Goal: Information Seeking & Learning: Learn about a topic

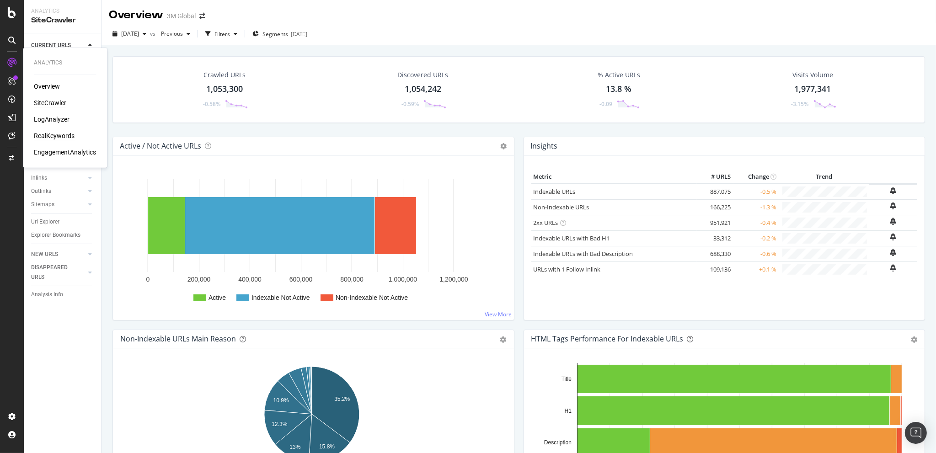
click at [57, 134] on div "RealKeywords" at bounding box center [54, 135] width 41 height 9
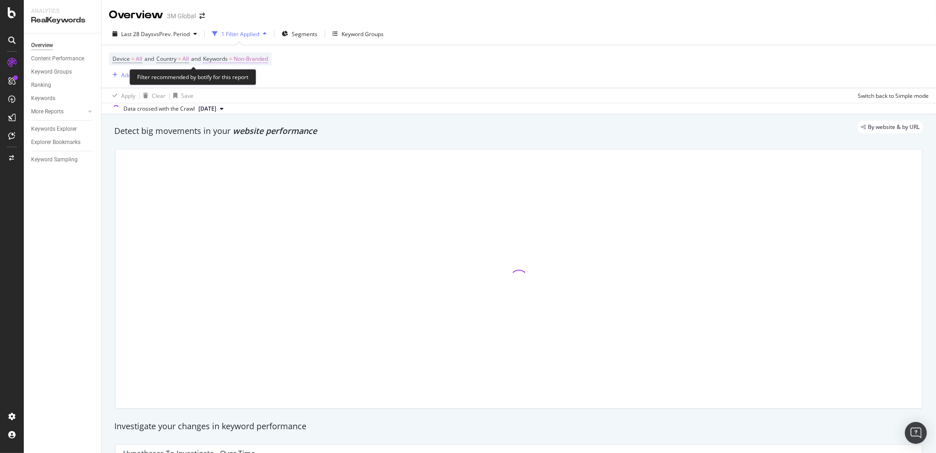
click at [262, 60] on span "Non-Branded" at bounding box center [251, 59] width 34 height 13
click at [254, 79] on span "Non-Branded" at bounding box center [236, 80] width 38 height 8
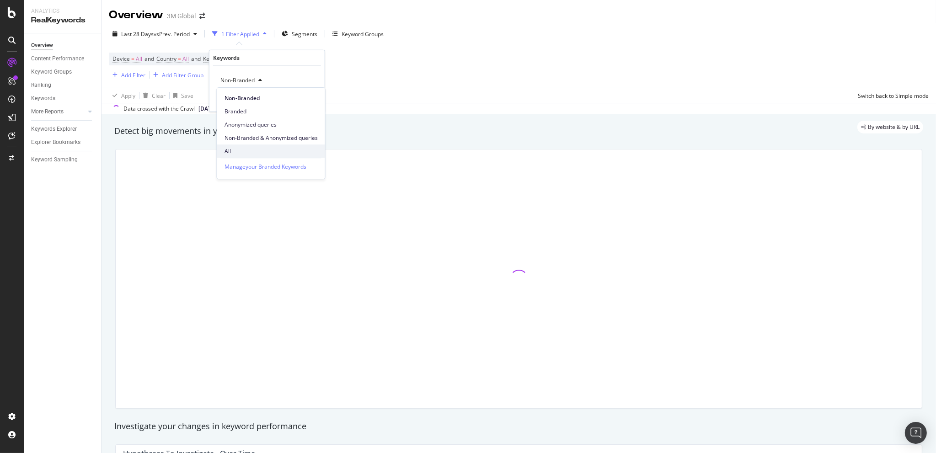
click at [236, 148] on span "All" at bounding box center [271, 151] width 93 height 8
click at [308, 100] on div "Apply" at bounding box center [310, 100] width 14 height 8
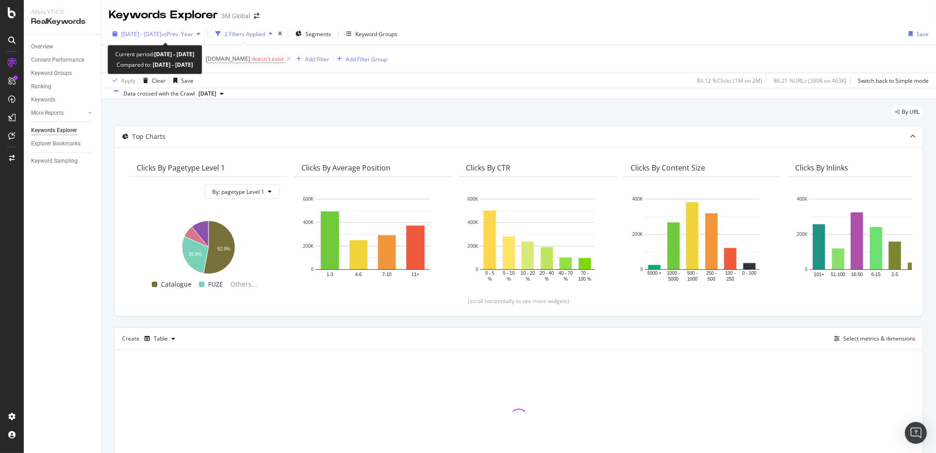
click at [146, 27] on div "[DATE] - [DATE] vs Prev. Year" at bounding box center [156, 34] width 95 height 14
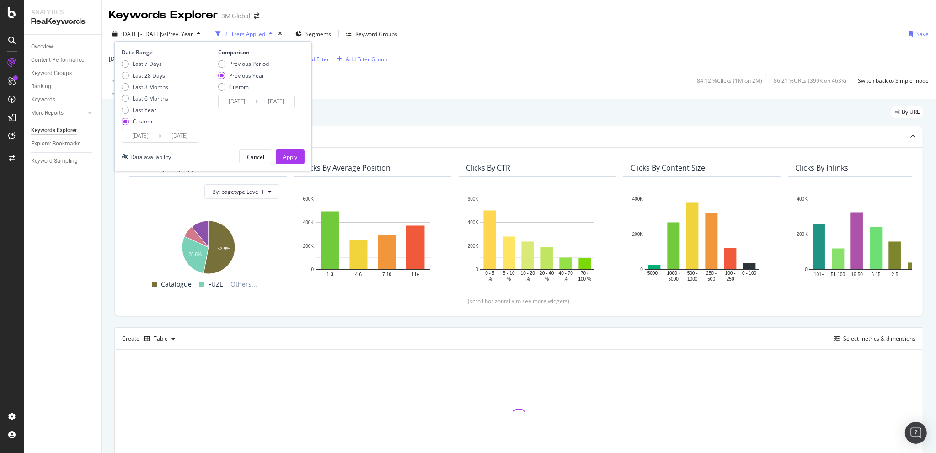
click at [140, 134] on input "[DATE]" at bounding box center [140, 135] width 37 height 13
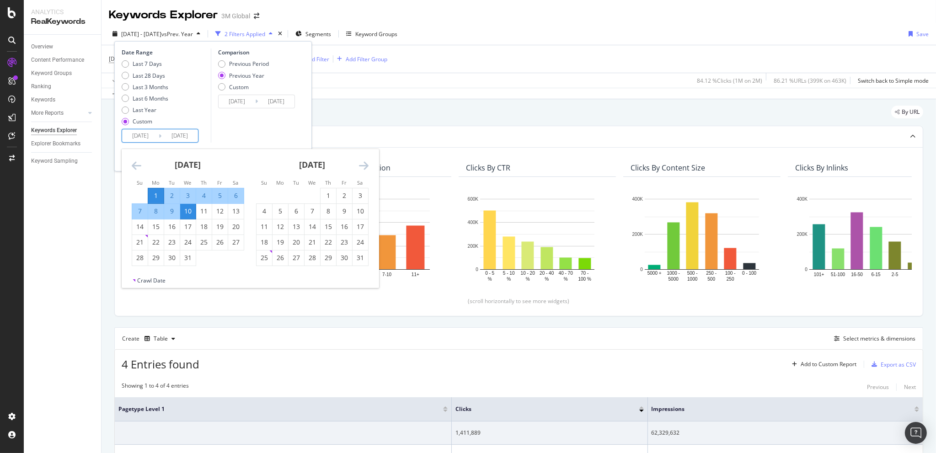
click at [155, 194] on div "1" at bounding box center [156, 195] width 16 height 9
click at [185, 261] on div "31" at bounding box center [188, 257] width 16 height 9
type input "[DATE]"
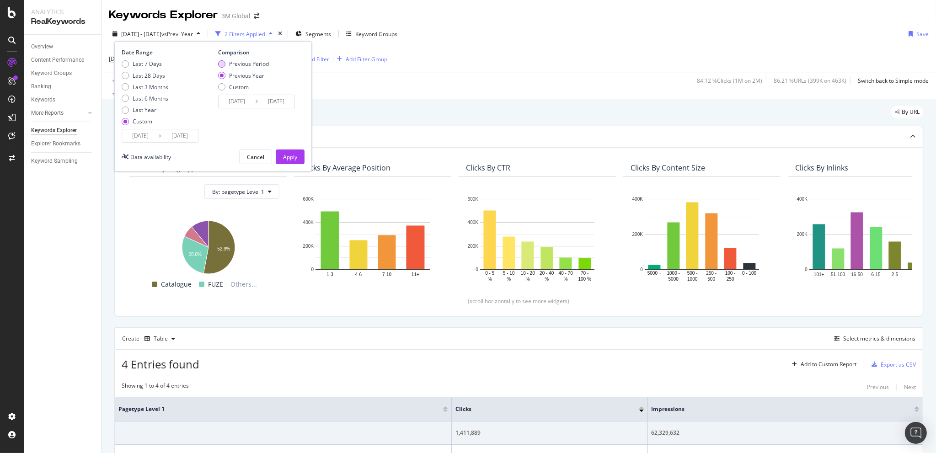
click at [257, 64] on div "Previous Period" at bounding box center [249, 64] width 40 height 8
type input "[DATE]"
click at [238, 84] on div "Custom" at bounding box center [239, 87] width 20 height 8
click at [238, 100] on input "[DATE]" at bounding box center [237, 101] width 37 height 13
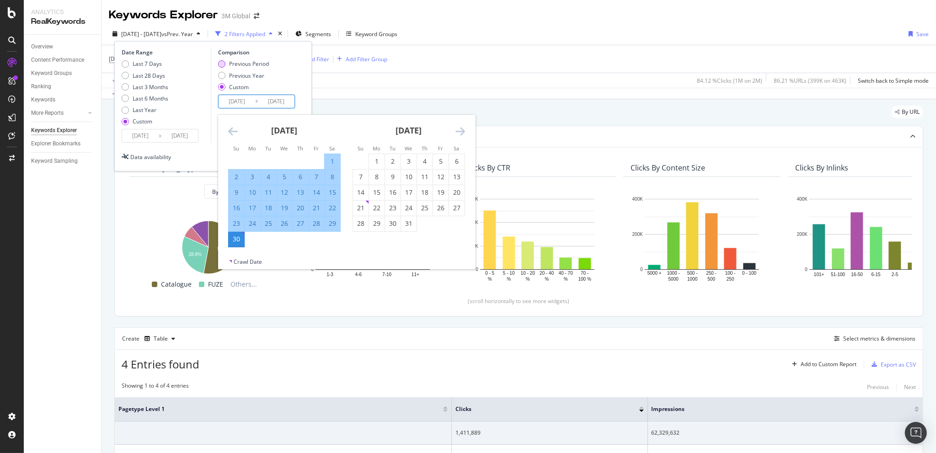
click at [257, 62] on div "Previous Period" at bounding box center [249, 64] width 40 height 8
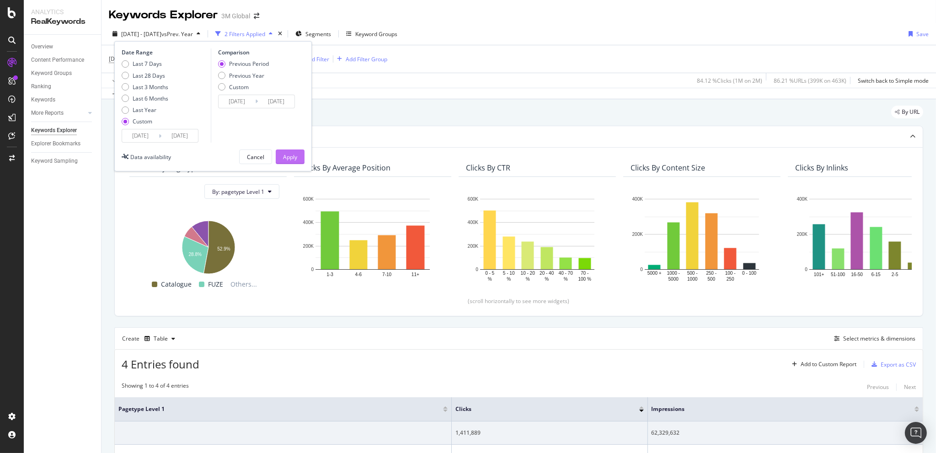
click at [293, 153] on div "Apply" at bounding box center [290, 157] width 14 height 8
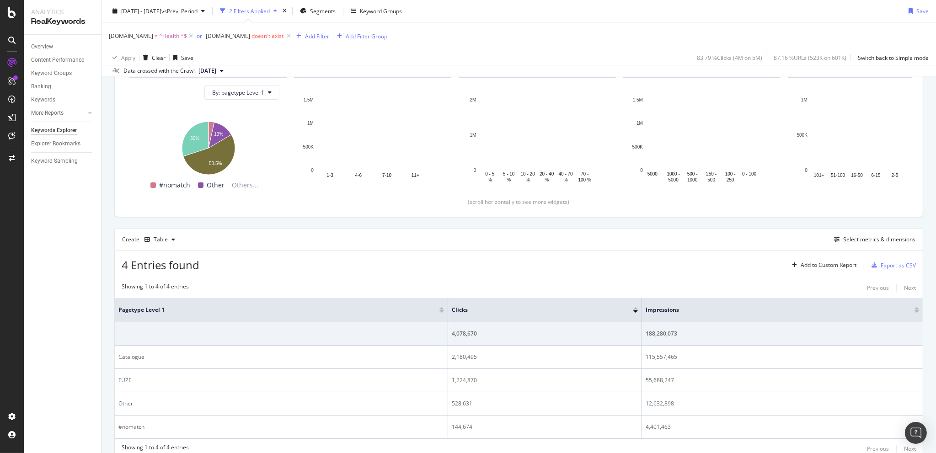
scroll to position [107, 0]
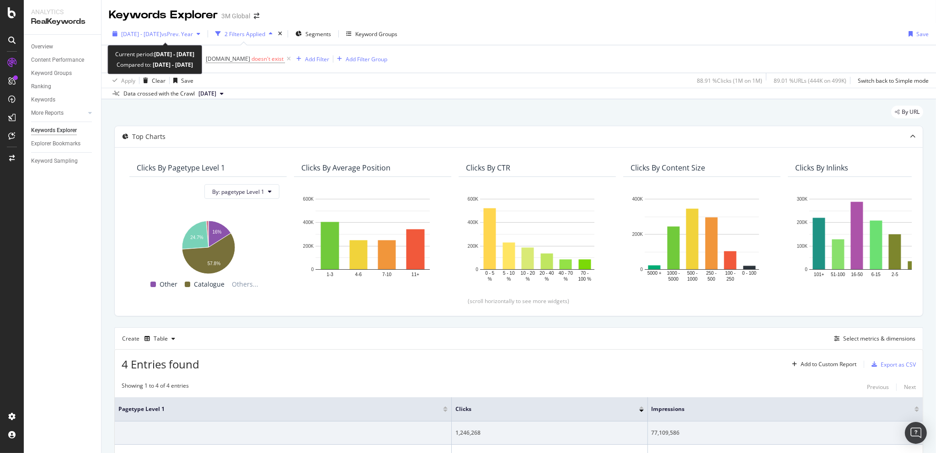
click at [157, 35] on span "2025 Jul. 1st - Jul. 10th" at bounding box center [141, 34] width 40 height 8
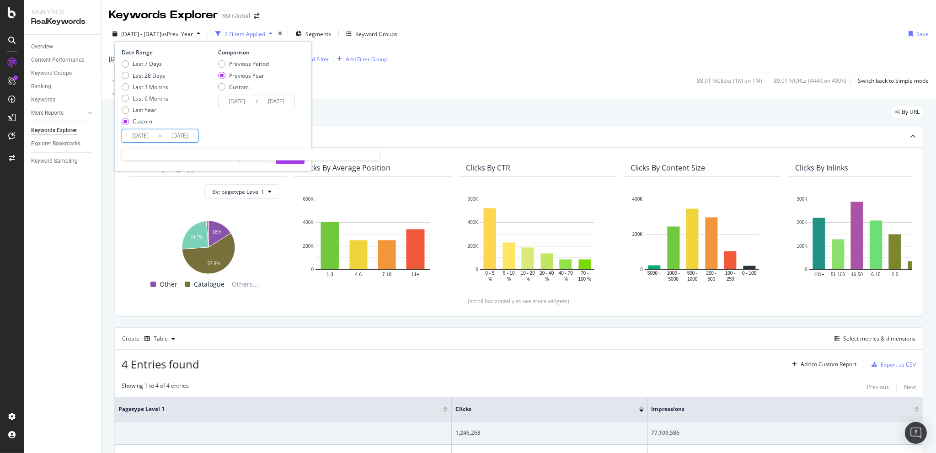
click at [141, 139] on input "2025/07/01" at bounding box center [140, 135] width 37 height 13
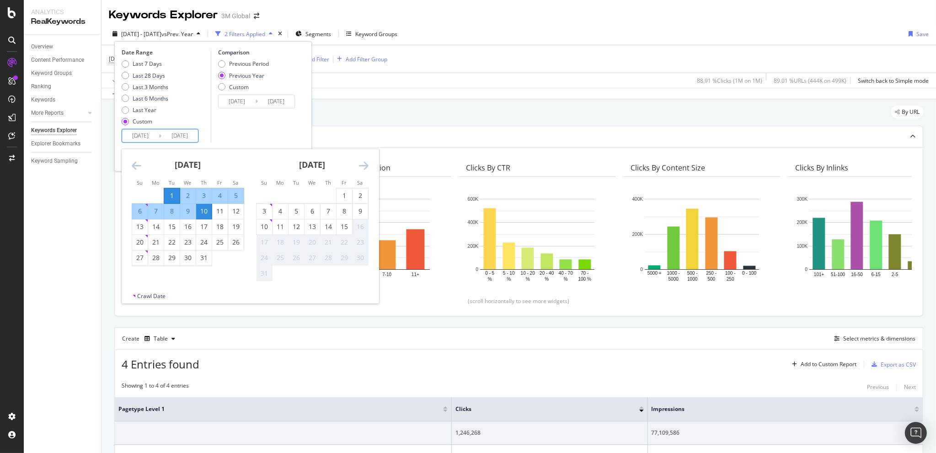
click at [171, 189] on div "1" at bounding box center [172, 195] width 16 height 15
click at [201, 258] on div "31" at bounding box center [204, 257] width 16 height 9
type input "2025/07/31"
type input "2024/08/01"
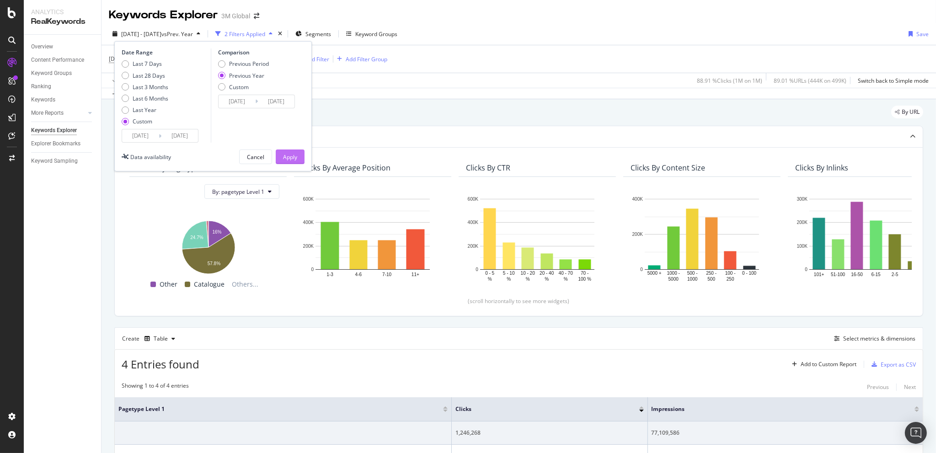
click at [292, 153] on div "Apply" at bounding box center [290, 157] width 14 height 8
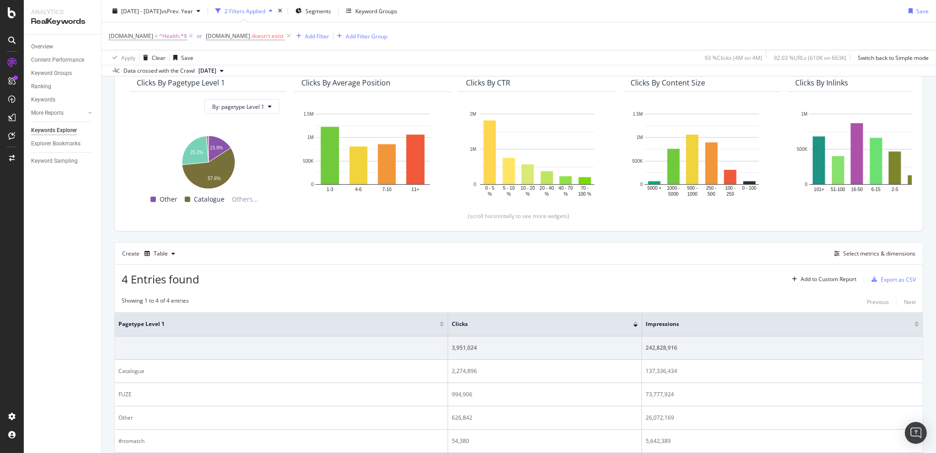
scroll to position [107, 0]
